Goal: Task Accomplishment & Management: Manage account settings

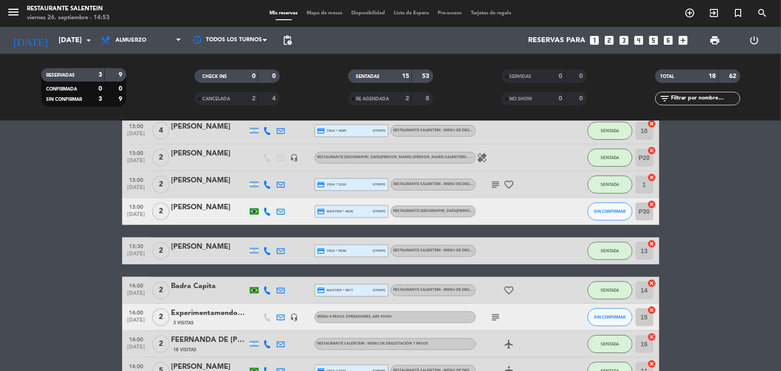
scroll to position [325, 0]
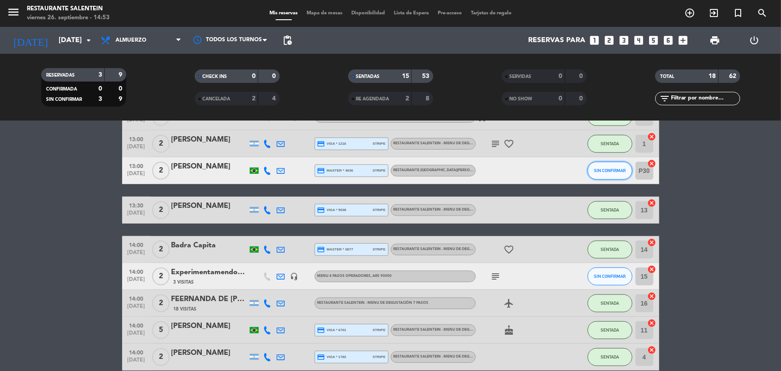
click at [591, 166] on button "SIN CONFIRMAR" at bounding box center [610, 171] width 45 height 18
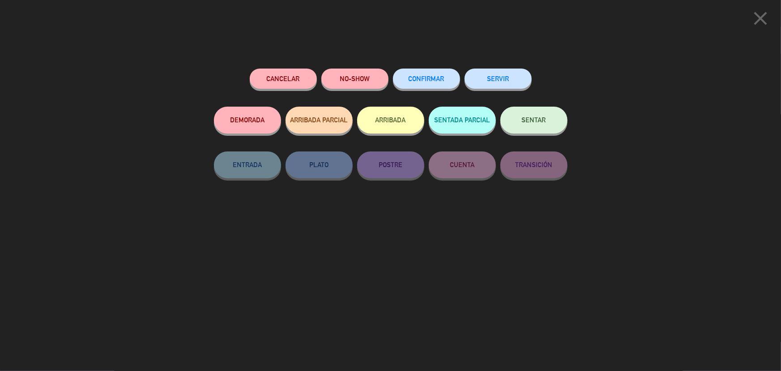
click at [523, 123] on span "SENTAR" at bounding box center [534, 120] width 24 height 8
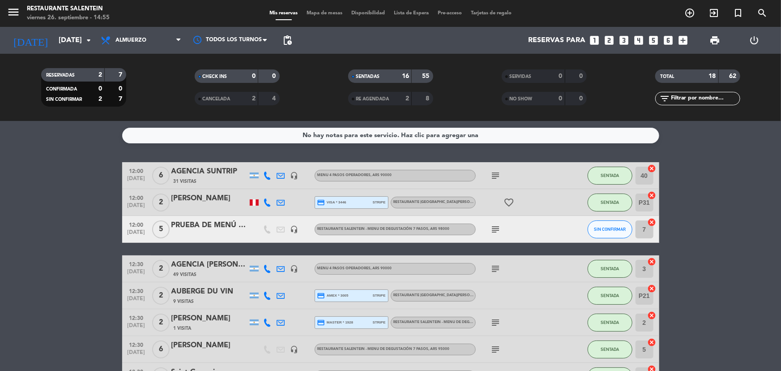
scroll to position [0, 0]
click at [71, 48] on input "[DATE]" at bounding box center [101, 40] width 94 height 17
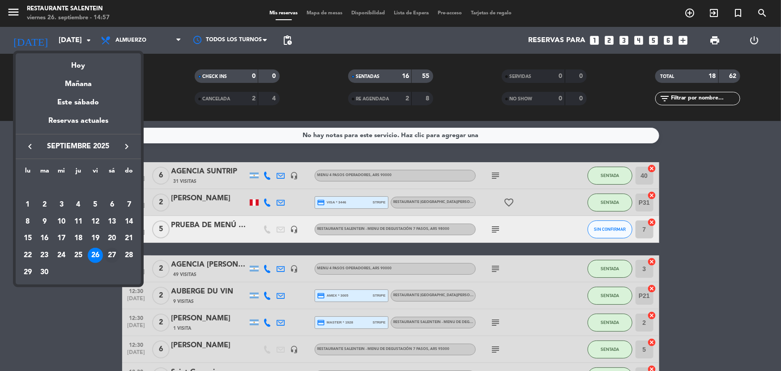
click at [112, 260] on div "27" at bounding box center [111, 255] width 15 height 15
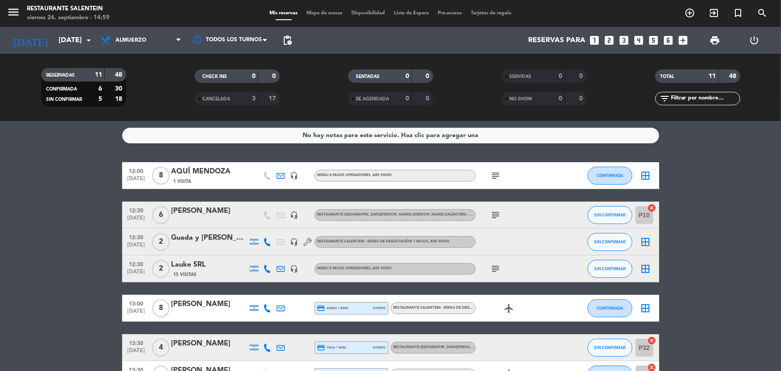
click at [3, 199] on bookings-row "12:00 [DATE] 8 AQUÍ [PERSON_NAME] 1 Visita headset_mic Menu 4 pasos operadores …" at bounding box center [390, 335] width 781 height 346
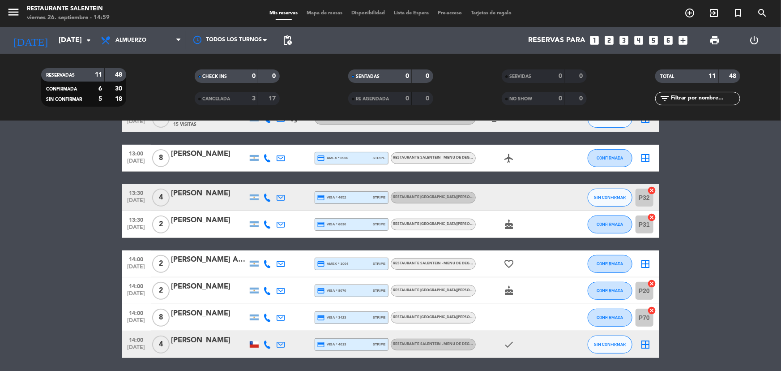
scroll to position [163, 0]
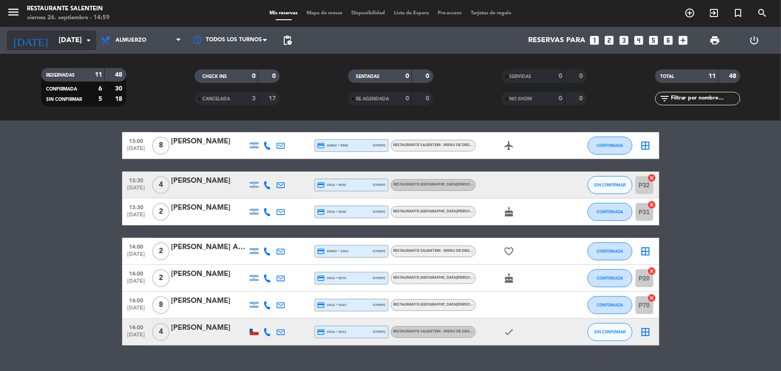
click at [68, 39] on input "[DATE]" at bounding box center [101, 40] width 94 height 17
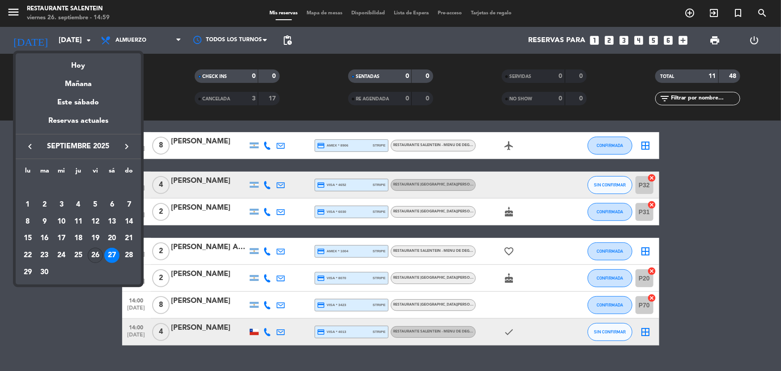
click at [94, 258] on div "26" at bounding box center [95, 255] width 15 height 15
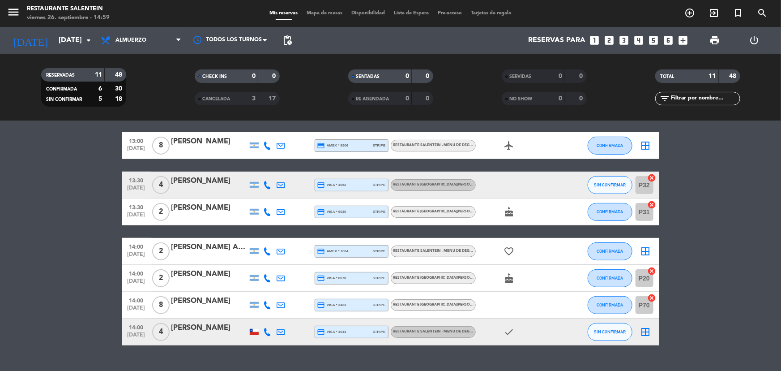
type input "[DATE]"
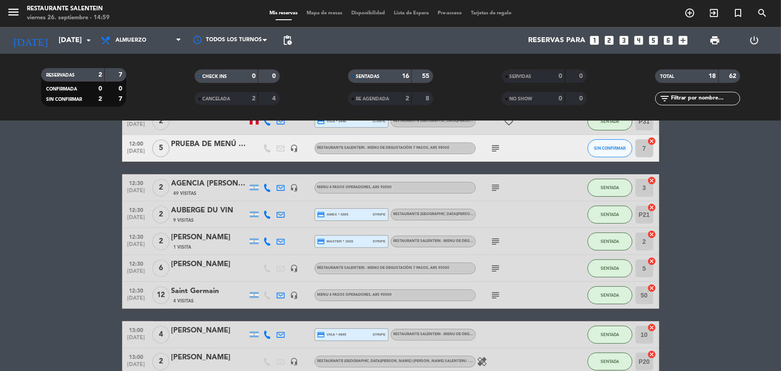
scroll to position [0, 0]
